Goal: Information Seeking & Learning: Learn about a topic

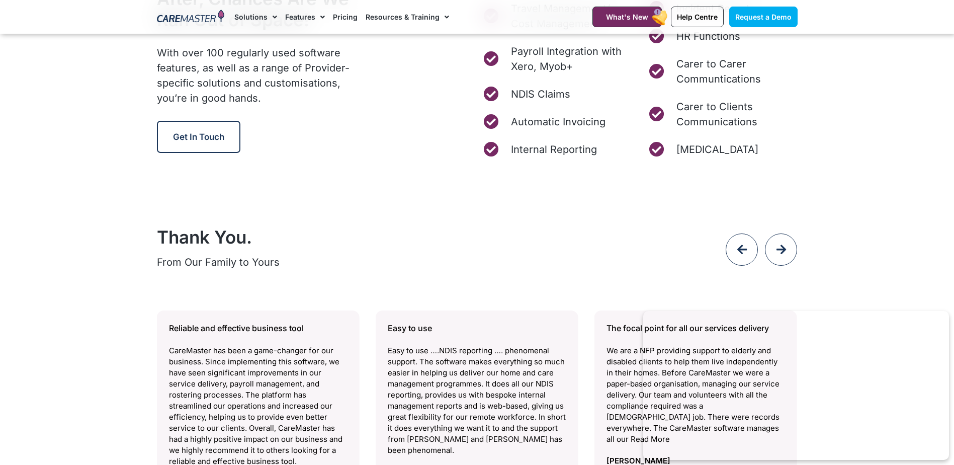
scroll to position [4022, 0]
click at [335, 17] on link "Pricing" at bounding box center [345, 17] width 25 height 34
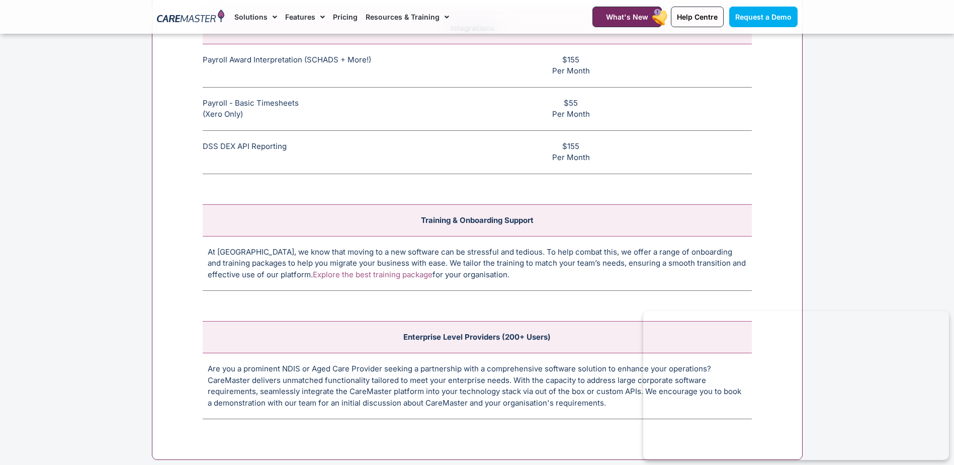
scroll to position [3872, 0]
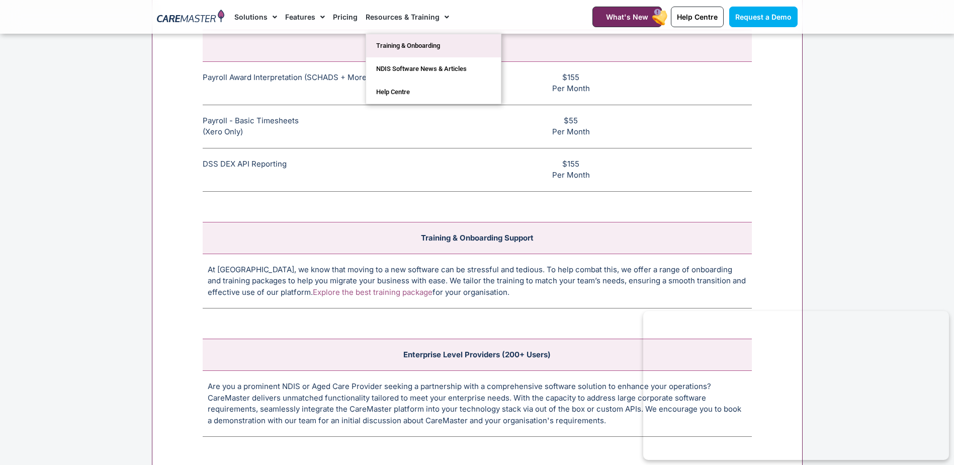
click at [407, 49] on link "Training & Onboarding" at bounding box center [433, 45] width 135 height 23
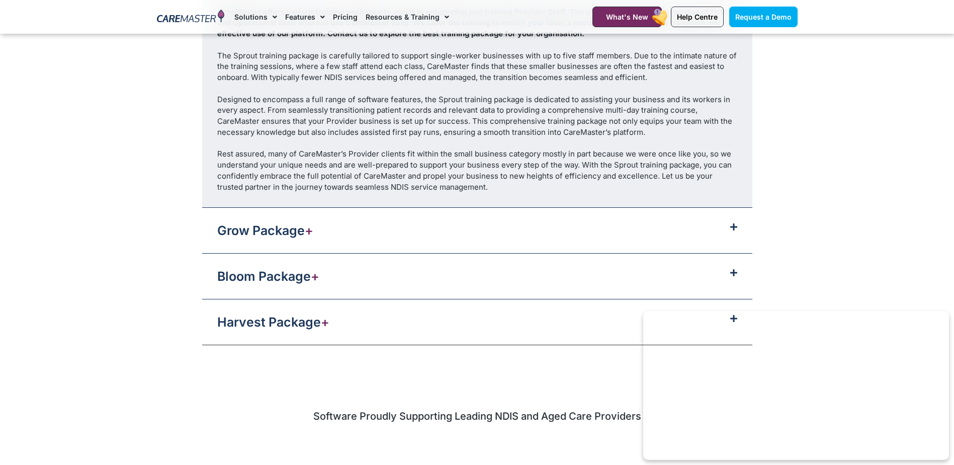
scroll to position [1207, 0]
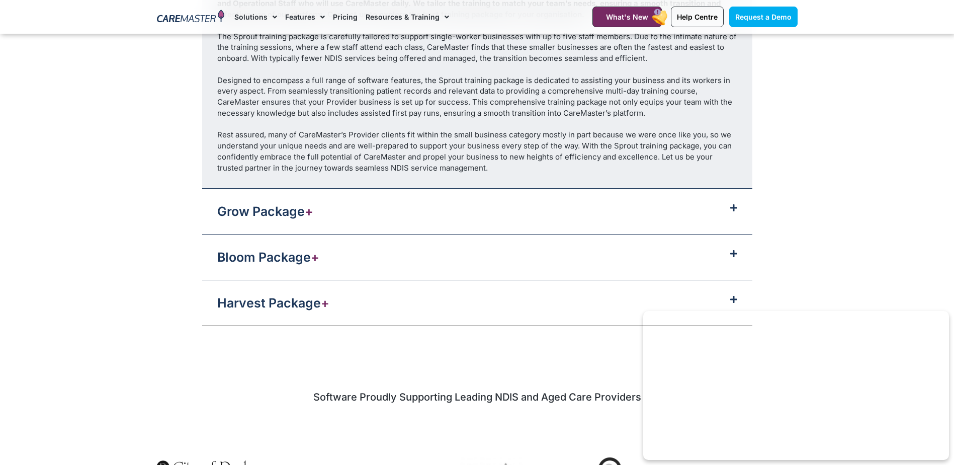
click at [344, 296] on div "Harvest Package +" at bounding box center [477, 302] width 550 height 45
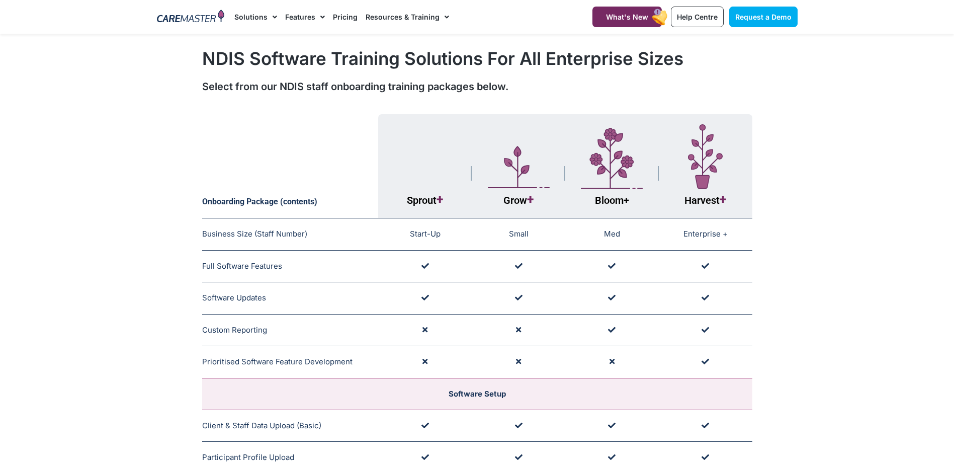
scroll to position [0, 0]
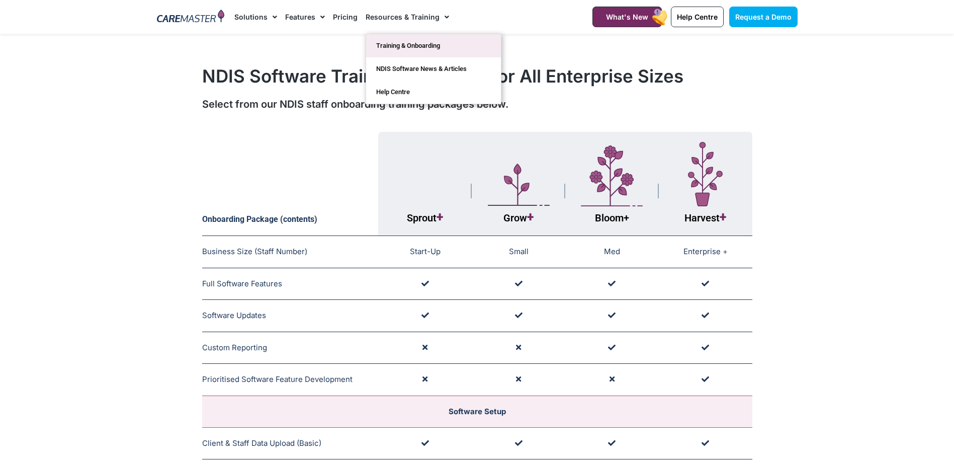
click at [415, 42] on link "Training & Onboarding" at bounding box center [433, 45] width 135 height 23
click at [417, 12] on link "Resources & Training" at bounding box center [407, 17] width 83 height 34
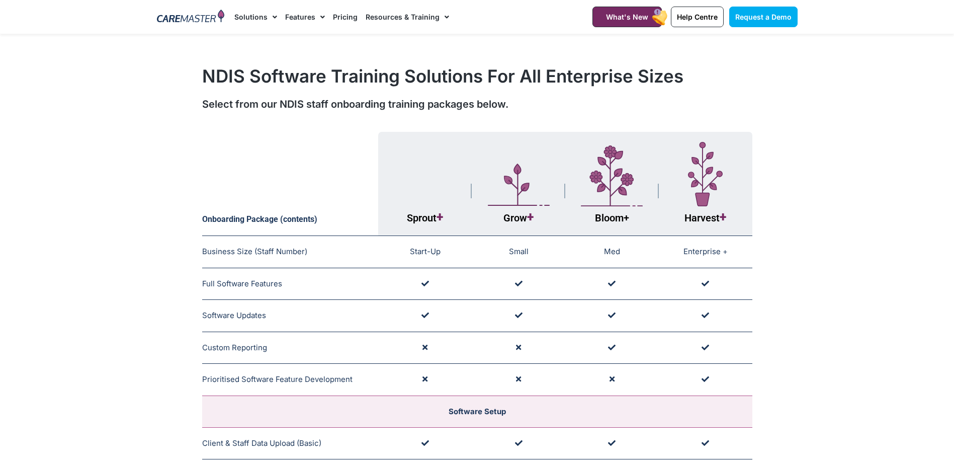
click at [408, 29] on link "Resources & Training" at bounding box center [407, 17] width 83 height 34
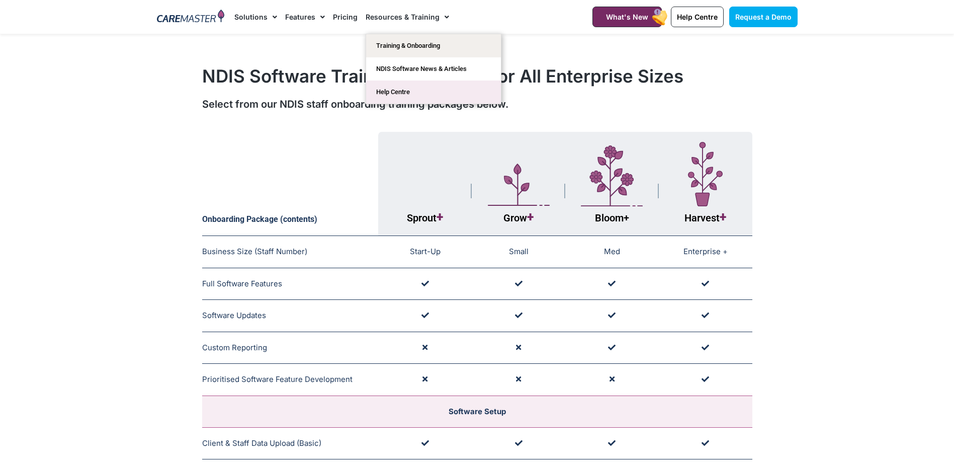
click at [403, 92] on link "Help Centre" at bounding box center [433, 91] width 135 height 23
